Goal: Complete application form

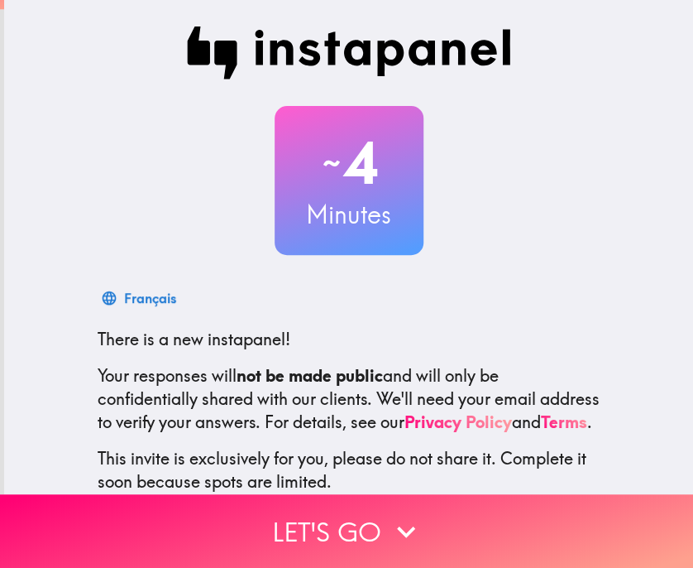
scroll to position [121, 0]
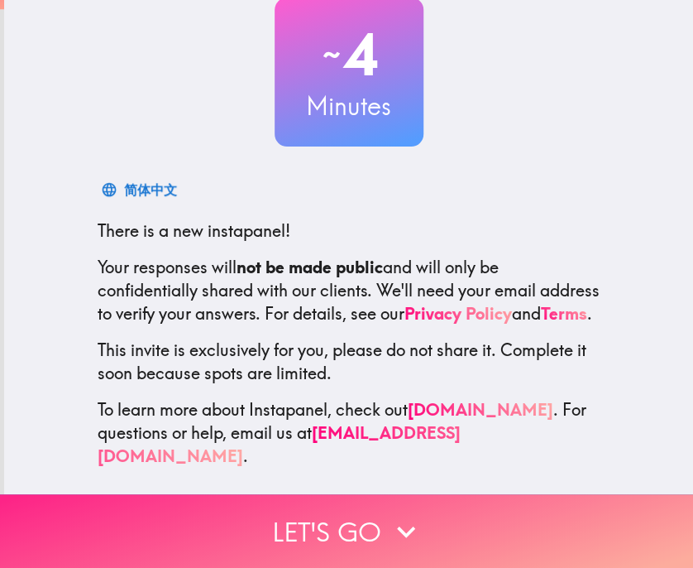
click at [388, 518] on icon "button" at bounding box center [406, 531] width 36 height 36
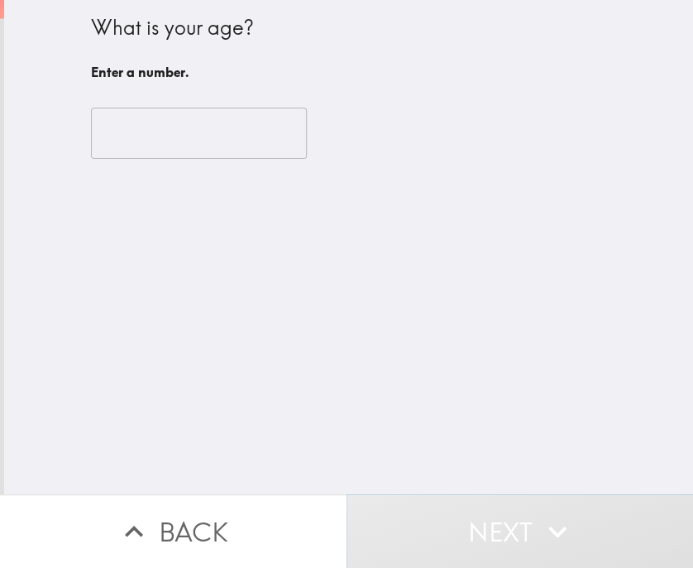
scroll to position [0, 0]
click at [191, 135] on input "number" at bounding box center [199, 133] width 216 height 51
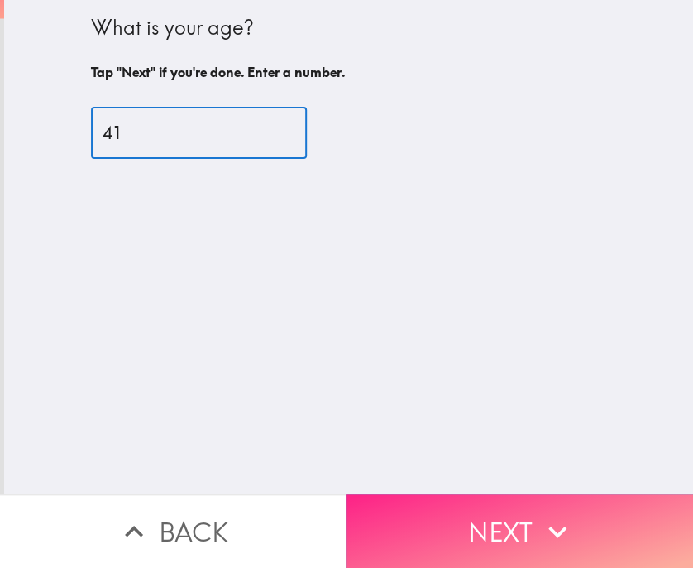
type input "41"
click at [519, 515] on button "Next" at bounding box center [520, 531] width 347 height 74
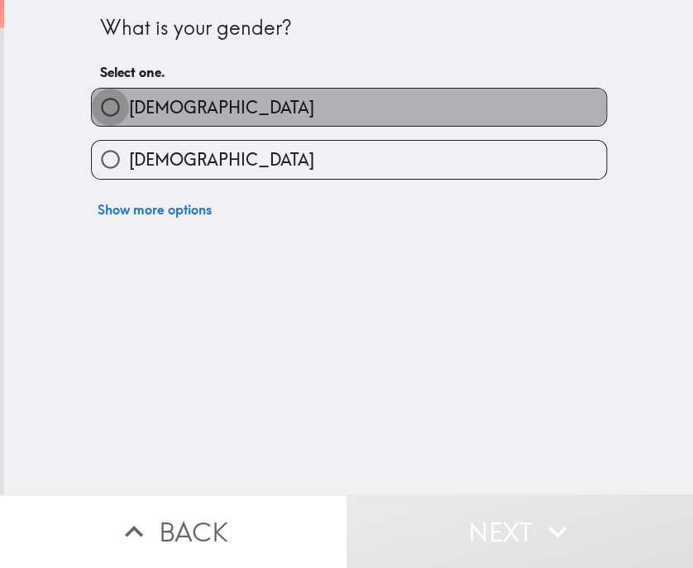
click at [95, 103] on input "[DEMOGRAPHIC_DATA]" at bounding box center [110, 107] width 37 height 37
radio input "true"
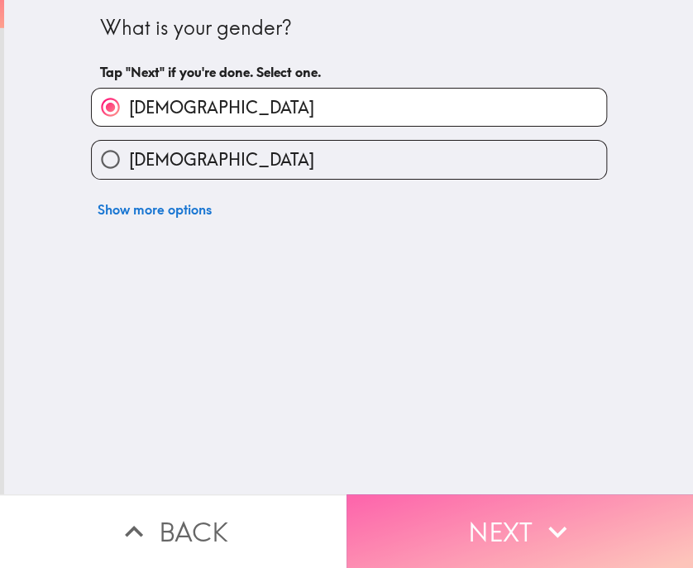
click at [502, 522] on button "Next" at bounding box center [520, 531] width 347 height 74
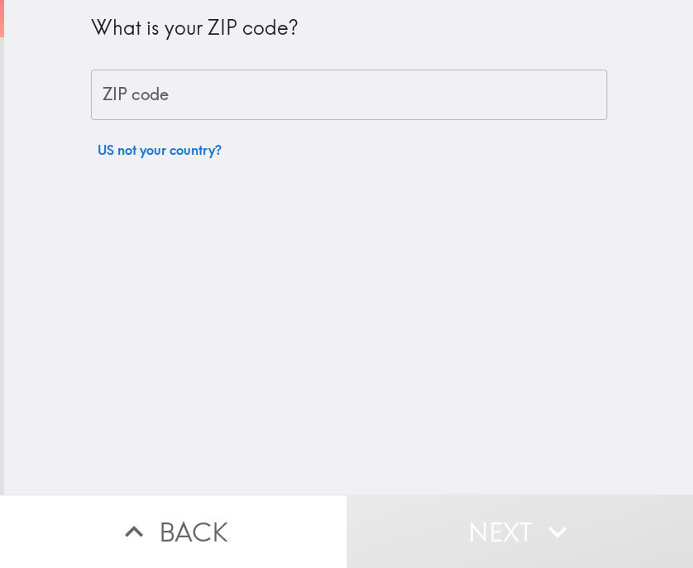
click at [235, 103] on input "ZIP code" at bounding box center [349, 94] width 516 height 51
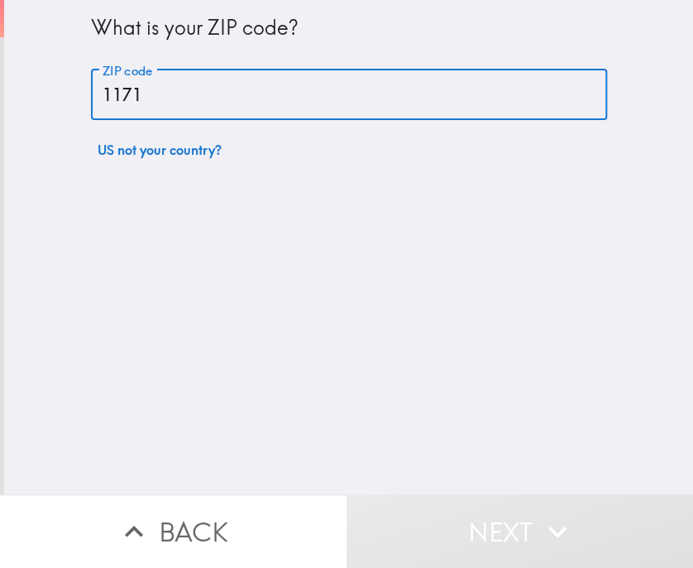
type input "11717"
